Goal: Book appointment/travel/reservation

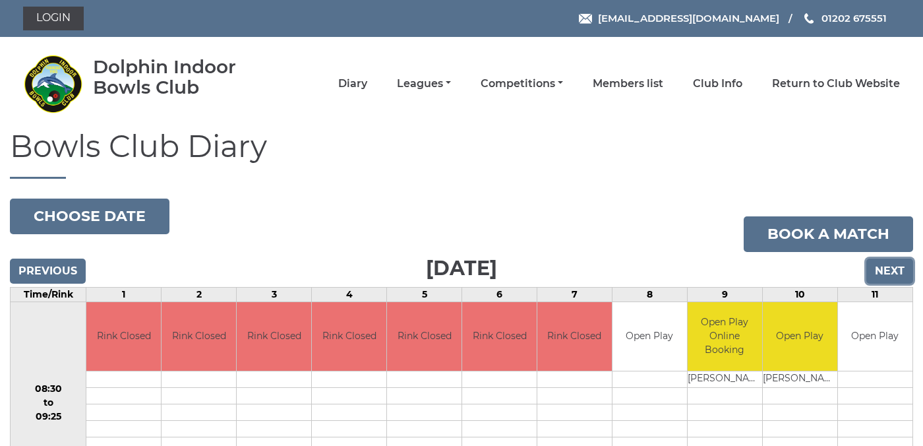
click at [883, 266] on input "Next" at bounding box center [889, 270] width 47 height 25
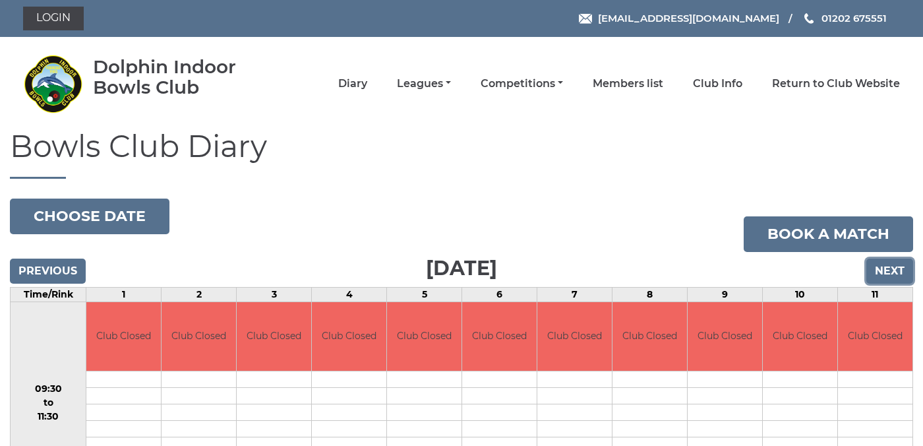
click at [893, 273] on input "Next" at bounding box center [889, 270] width 47 height 25
click at [892, 272] on input "Next" at bounding box center [889, 270] width 47 height 25
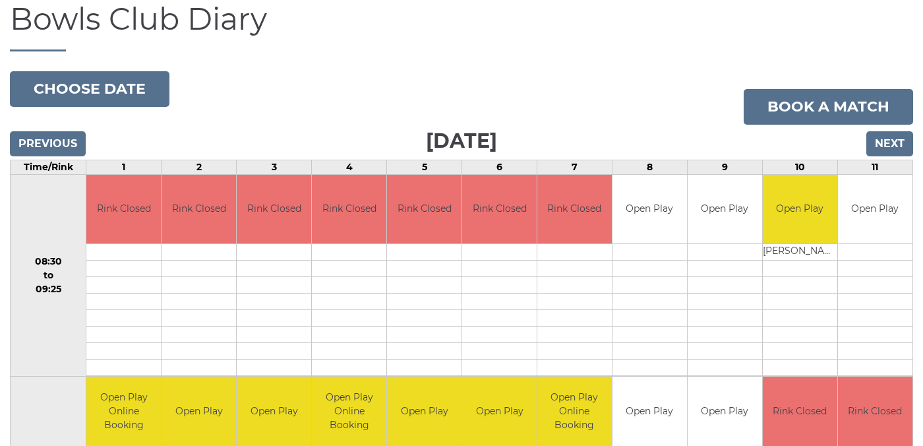
scroll to position [126, 0]
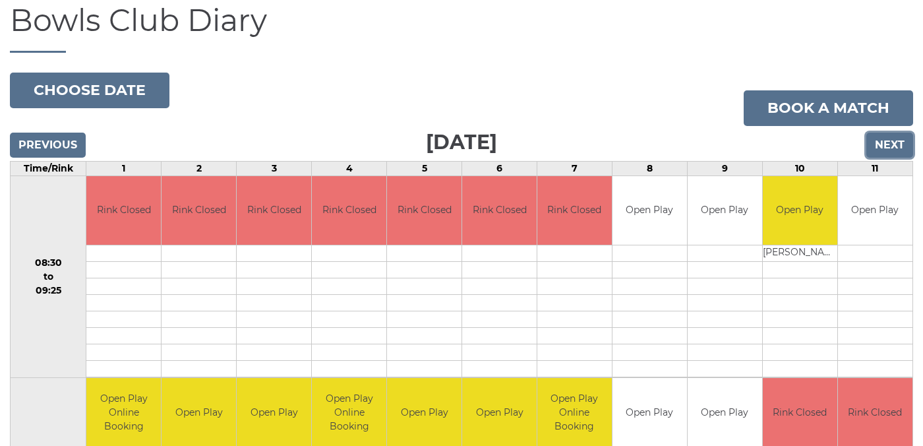
click at [887, 144] on input "Next" at bounding box center [889, 145] width 47 height 25
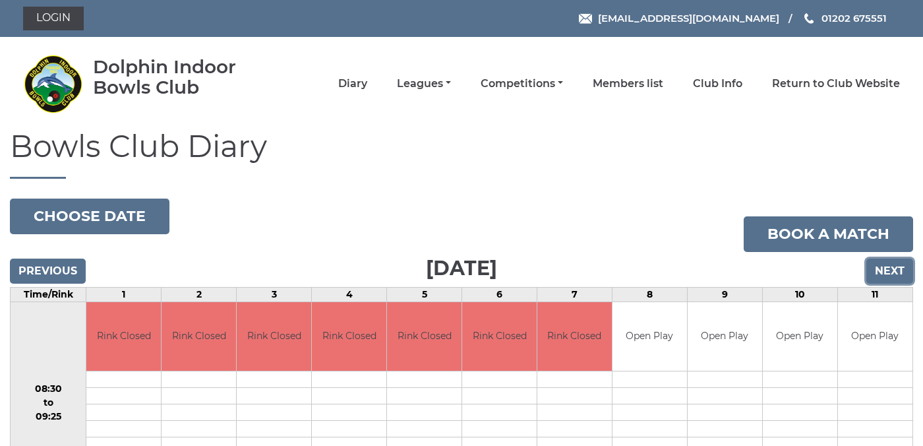
click at [886, 271] on input "Next" at bounding box center [889, 270] width 47 height 25
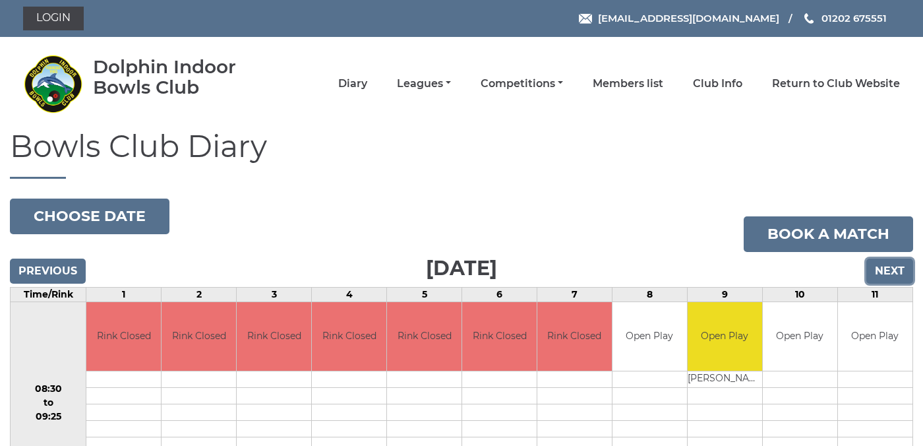
click at [891, 266] on input "Next" at bounding box center [889, 270] width 47 height 25
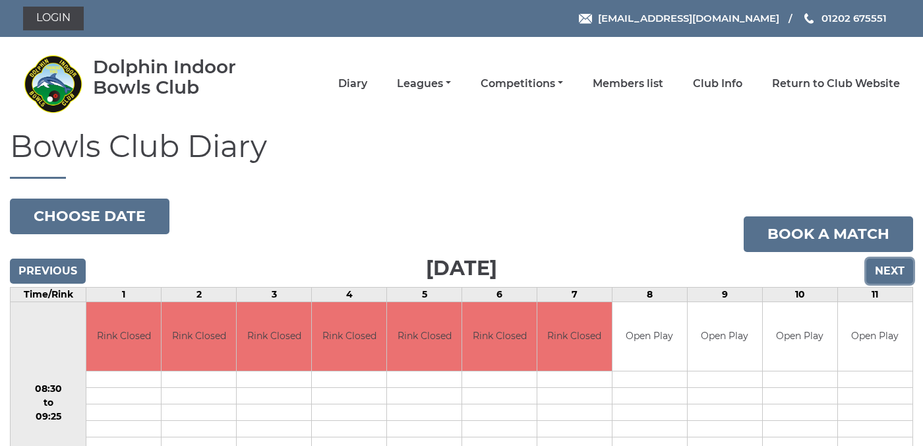
click at [891, 270] on input "Next" at bounding box center [889, 270] width 47 height 25
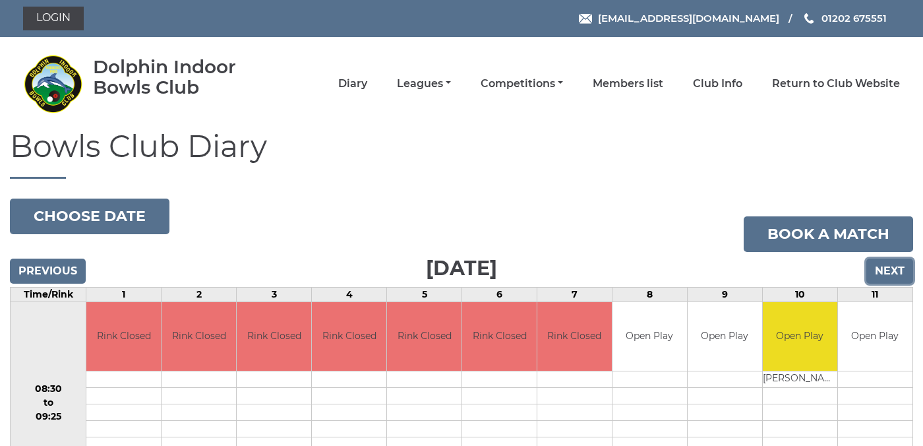
click at [891, 264] on input "Next" at bounding box center [889, 270] width 47 height 25
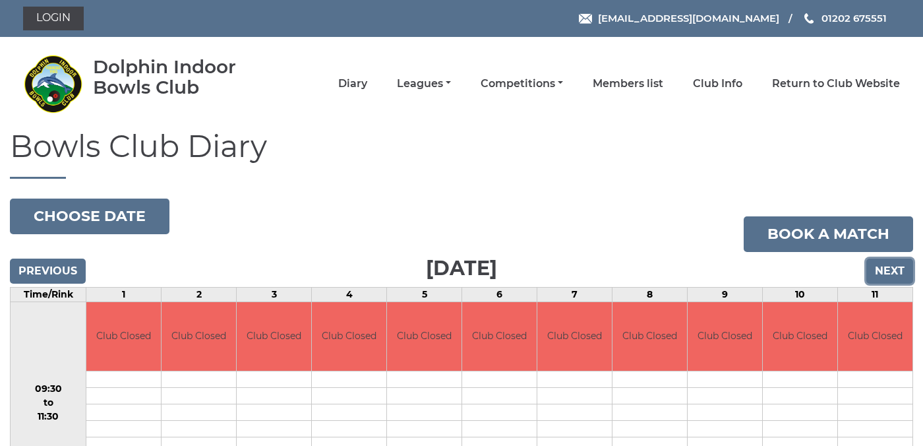
click at [881, 270] on input "Next" at bounding box center [889, 270] width 47 height 25
click at [890, 270] on input "Next" at bounding box center [889, 270] width 47 height 25
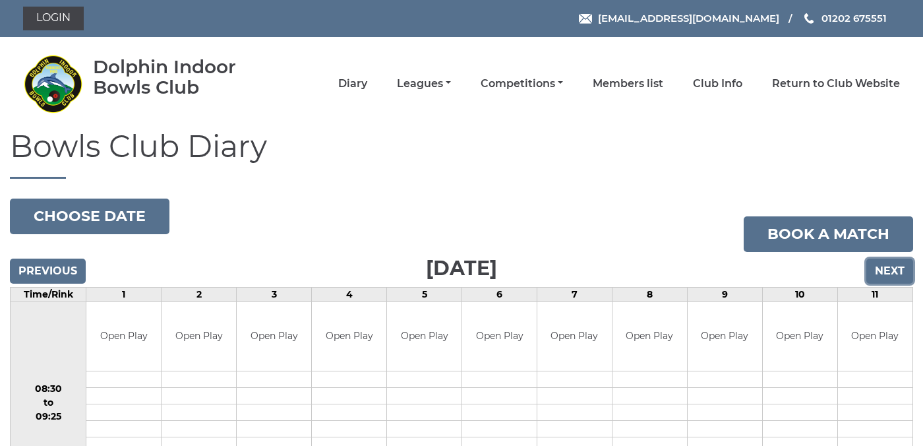
click at [889, 270] on input "Next" at bounding box center [889, 270] width 47 height 25
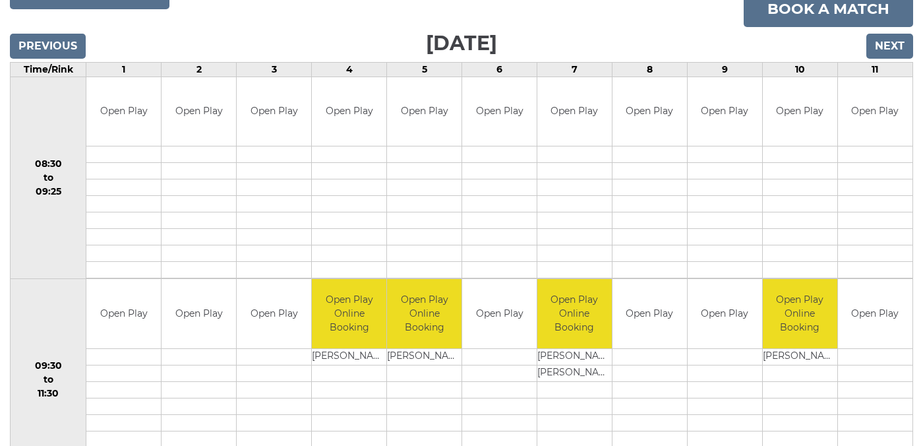
scroll to position [213, 0]
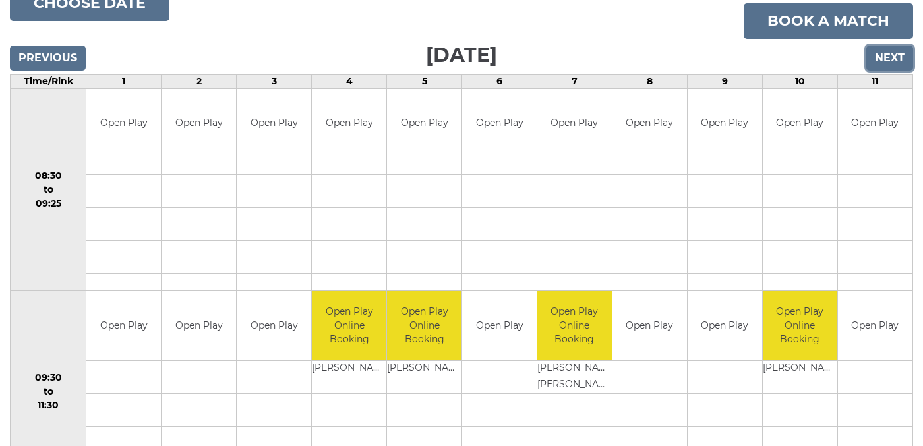
click at [889, 62] on input "Next" at bounding box center [889, 57] width 47 height 25
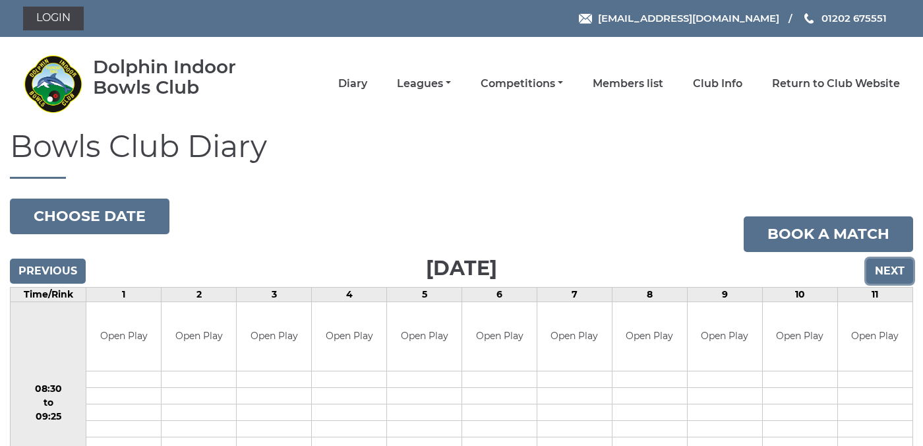
click at [897, 270] on input "Next" at bounding box center [889, 270] width 47 height 25
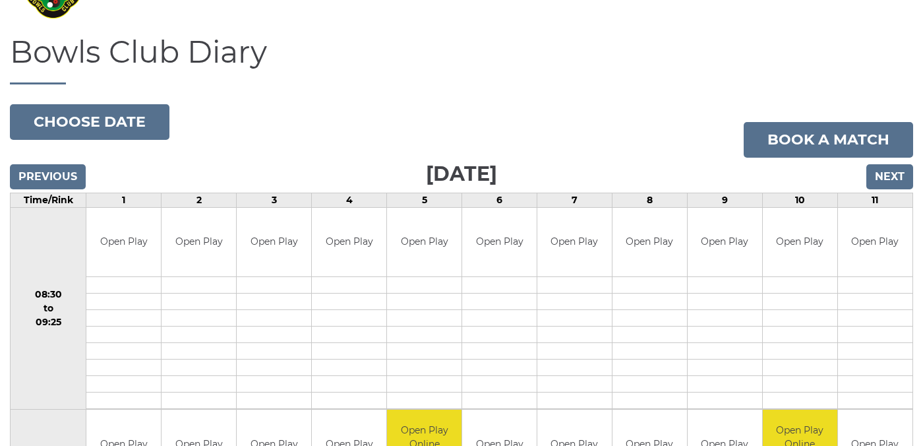
scroll to position [75, 0]
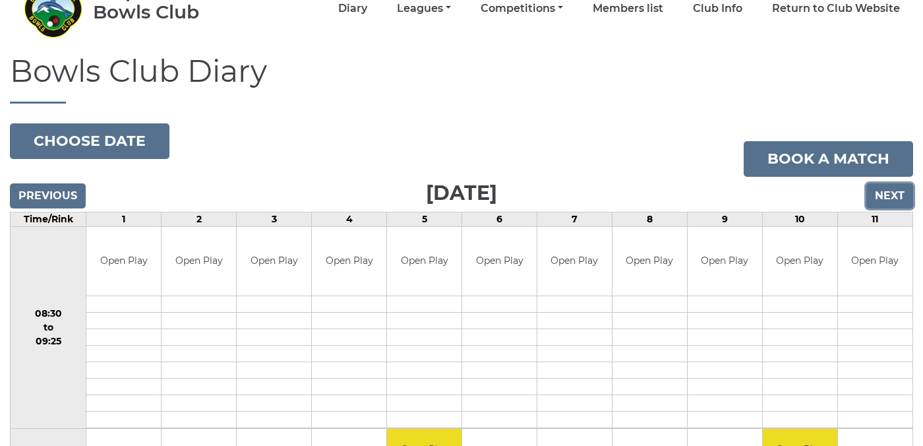
click at [893, 194] on input "Next" at bounding box center [889, 195] width 47 height 25
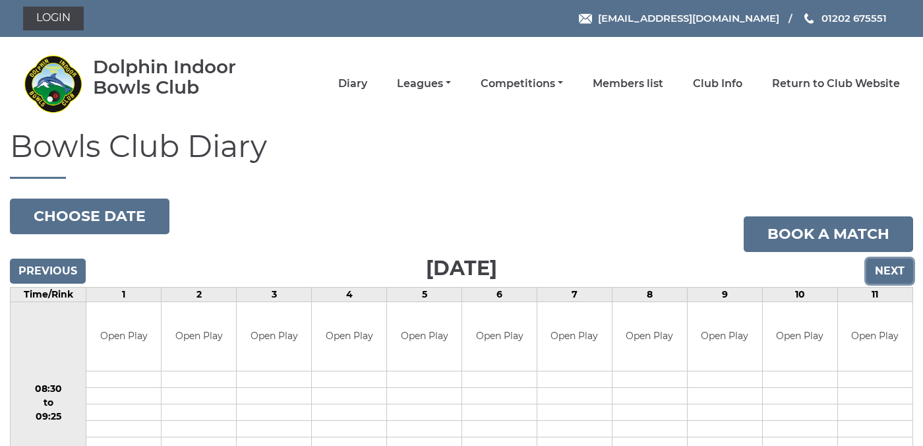
click at [891, 269] on input "Next" at bounding box center [889, 270] width 47 height 25
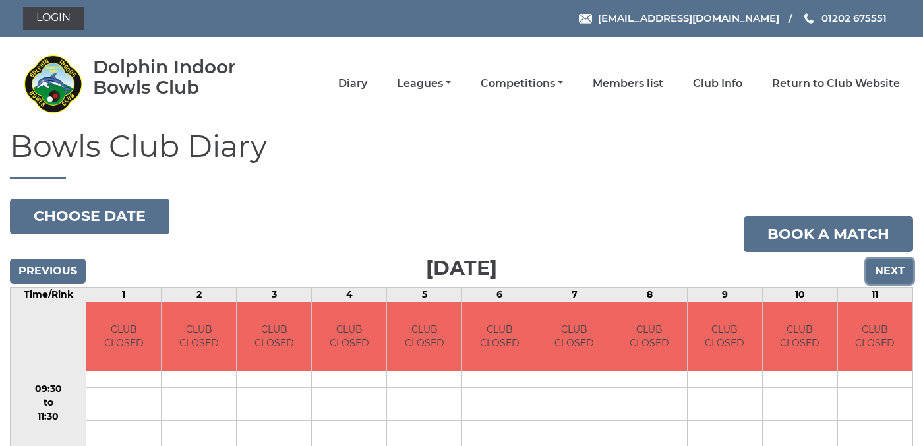
click at [887, 272] on input "Next" at bounding box center [889, 270] width 47 height 25
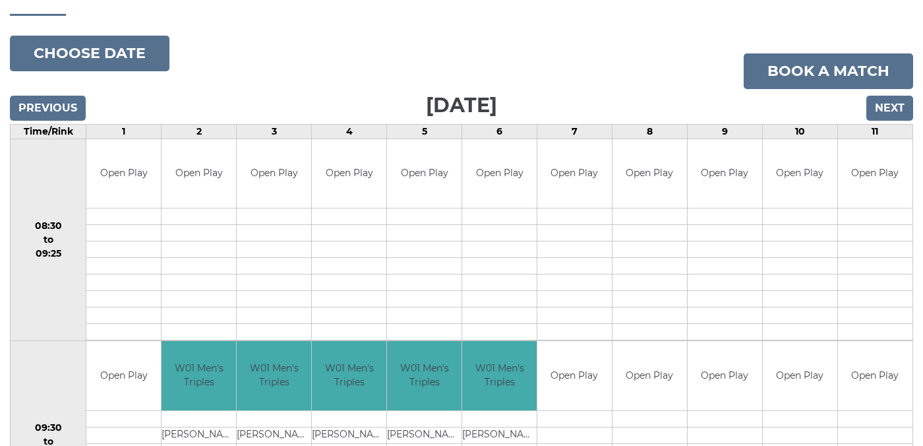
scroll to position [160, 0]
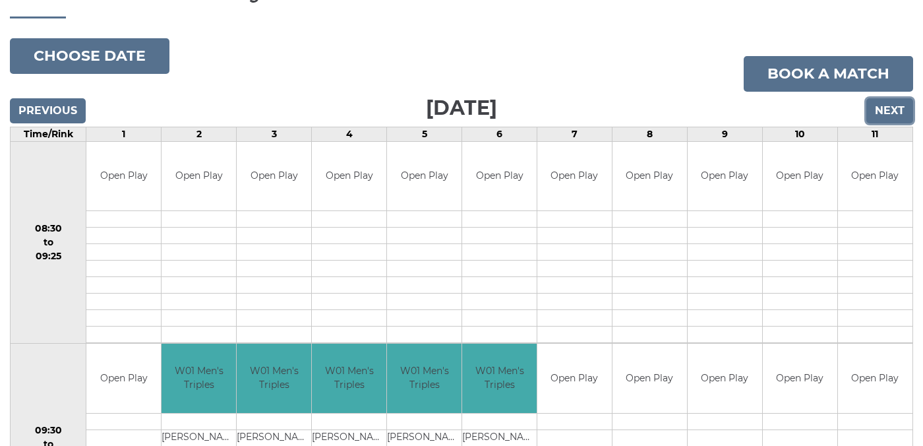
click at [889, 110] on input "Next" at bounding box center [889, 110] width 47 height 25
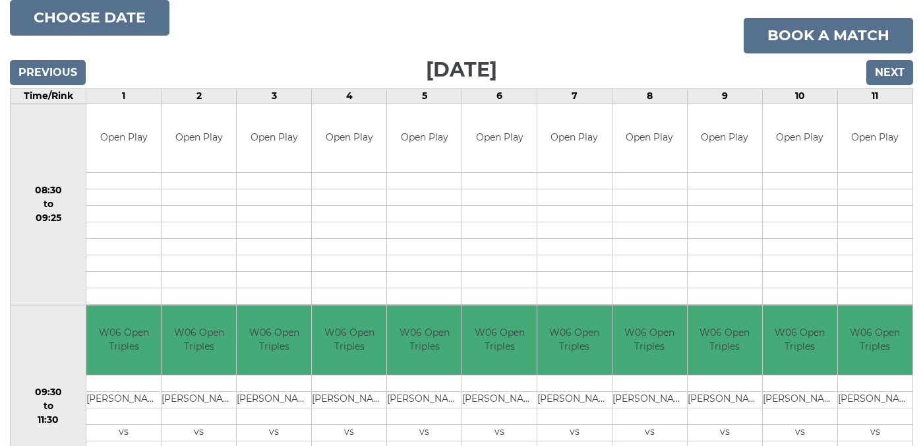
scroll to position [193, 0]
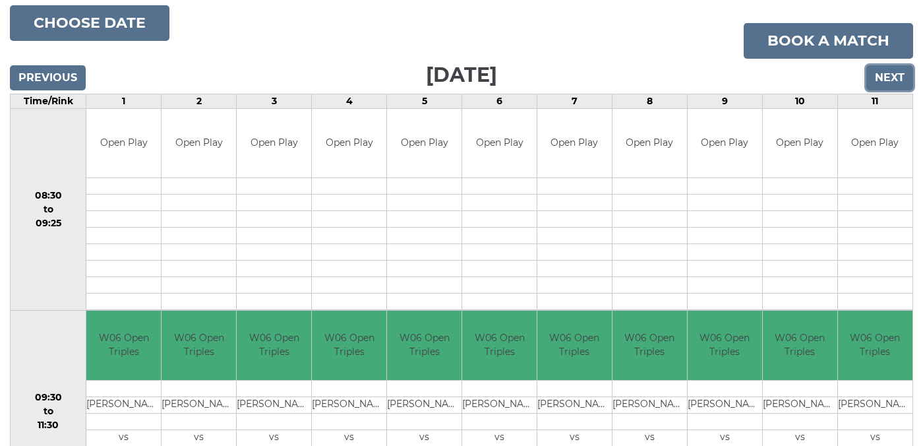
click at [887, 81] on input "Next" at bounding box center [889, 77] width 47 height 25
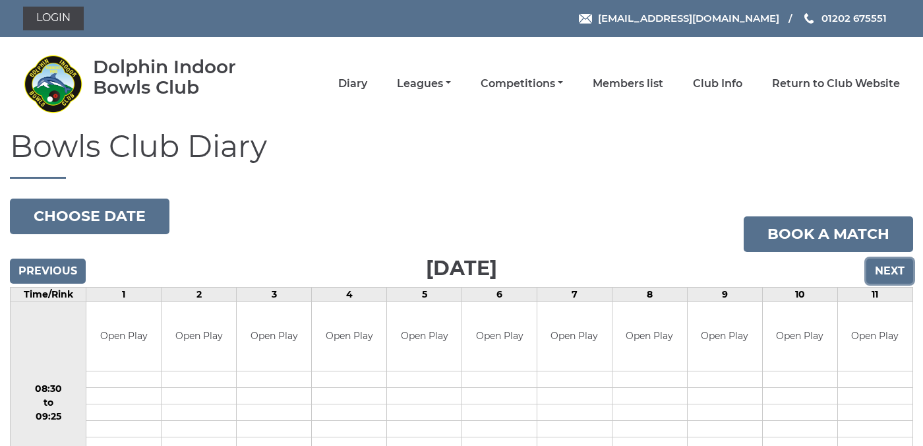
click at [891, 270] on input "Next" at bounding box center [889, 270] width 47 height 25
click at [896, 266] on input "Next" at bounding box center [889, 270] width 47 height 25
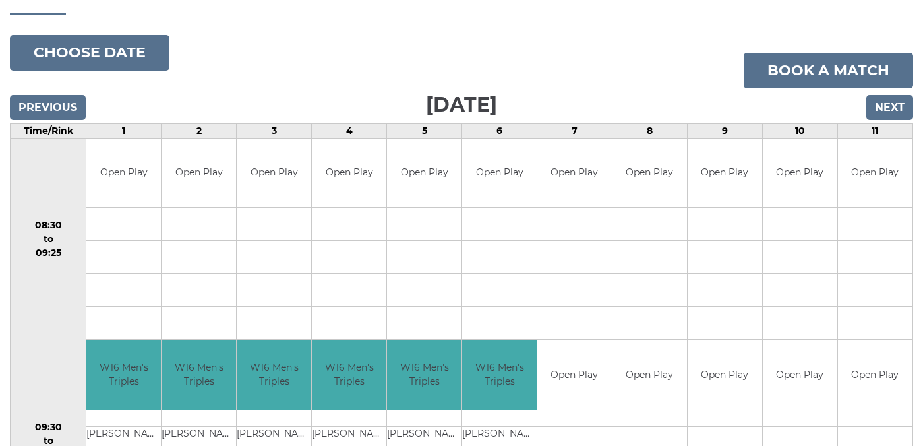
scroll to position [92, 0]
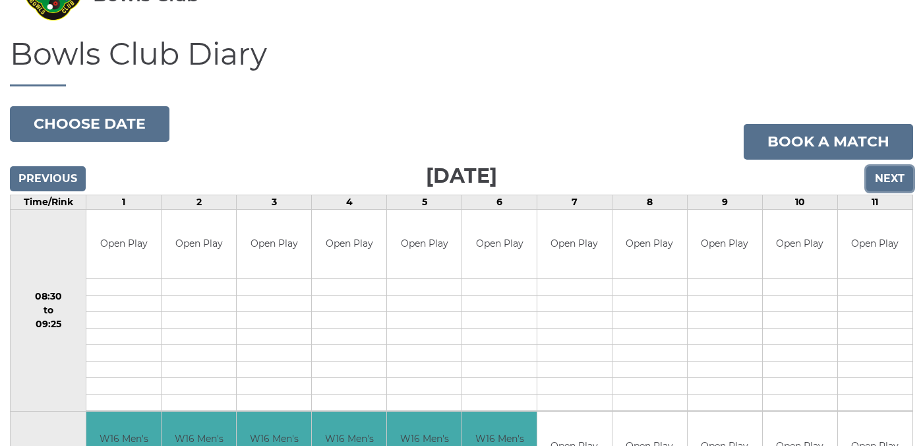
click at [889, 177] on input "Next" at bounding box center [889, 178] width 47 height 25
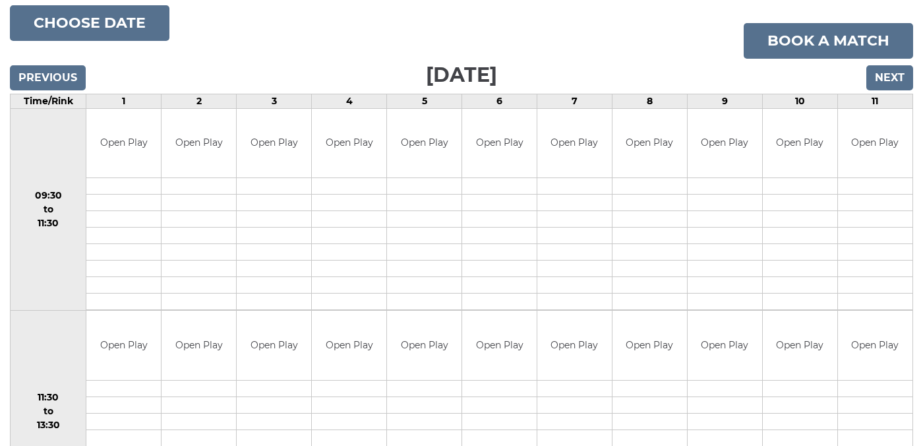
scroll to position [193, 0]
click at [889, 78] on input "Next" at bounding box center [889, 78] width 47 height 25
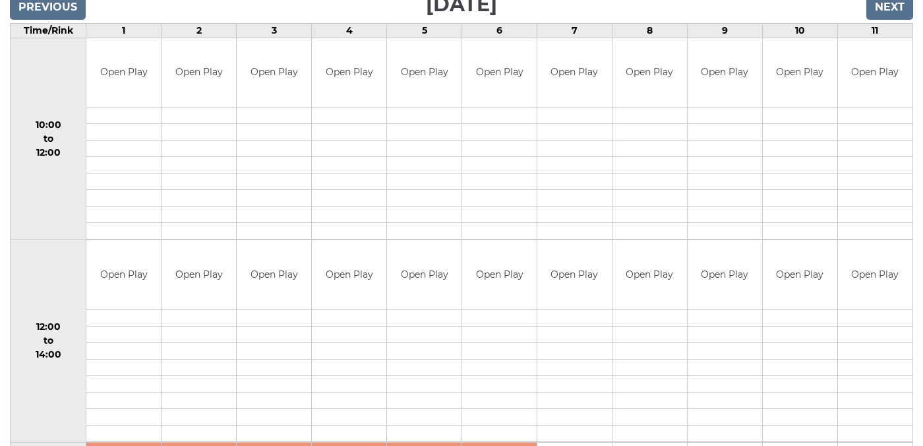
scroll to position [259, 0]
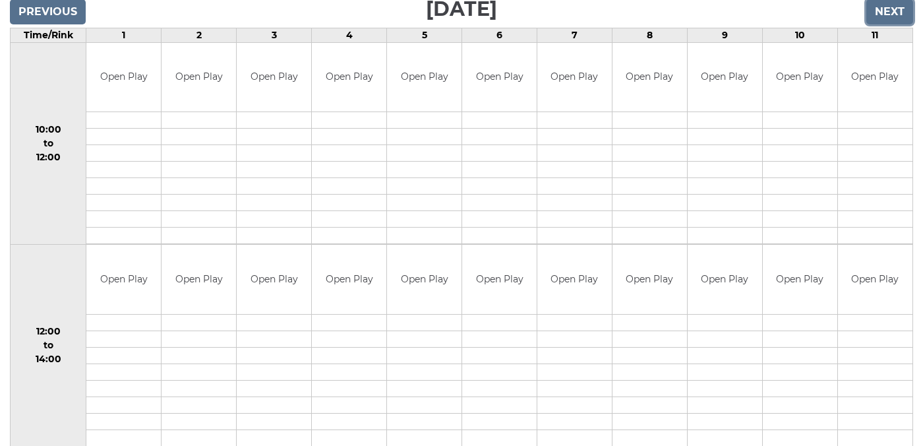
click at [891, 11] on input "Next" at bounding box center [889, 11] width 47 height 25
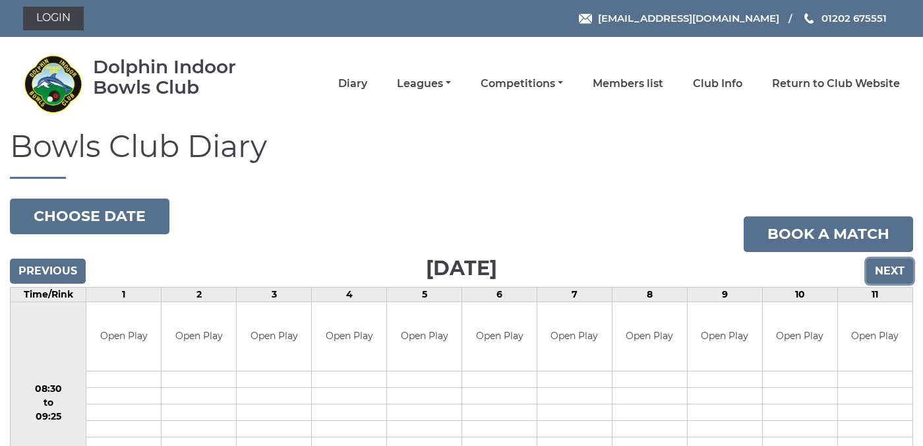
click at [886, 270] on input "Next" at bounding box center [889, 270] width 47 height 25
click at [891, 273] on input "Next" at bounding box center [889, 270] width 47 height 25
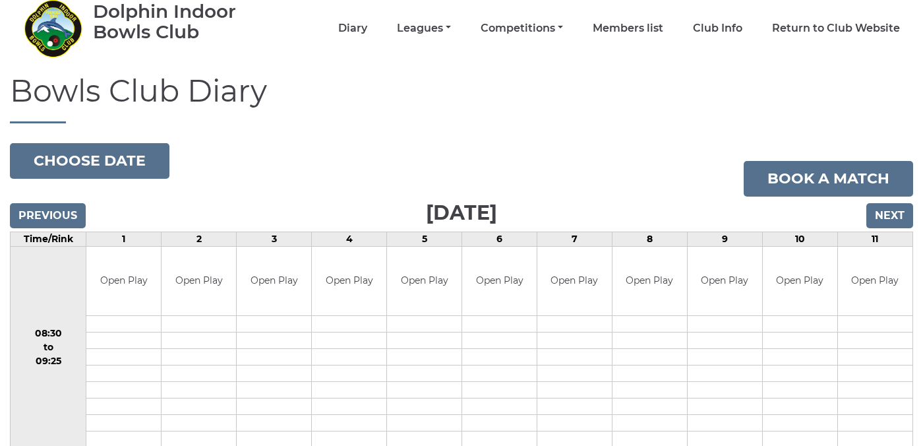
scroll to position [33, 0]
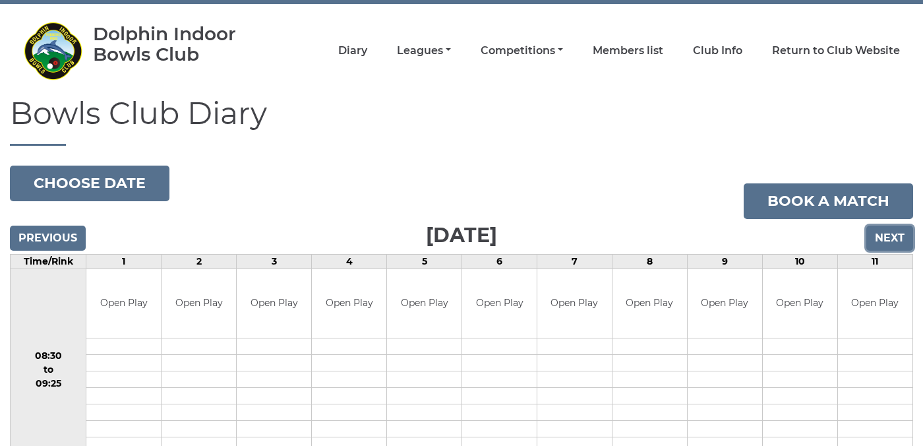
click at [882, 239] on input "Next" at bounding box center [889, 237] width 47 height 25
